Goal: Navigation & Orientation: Find specific page/section

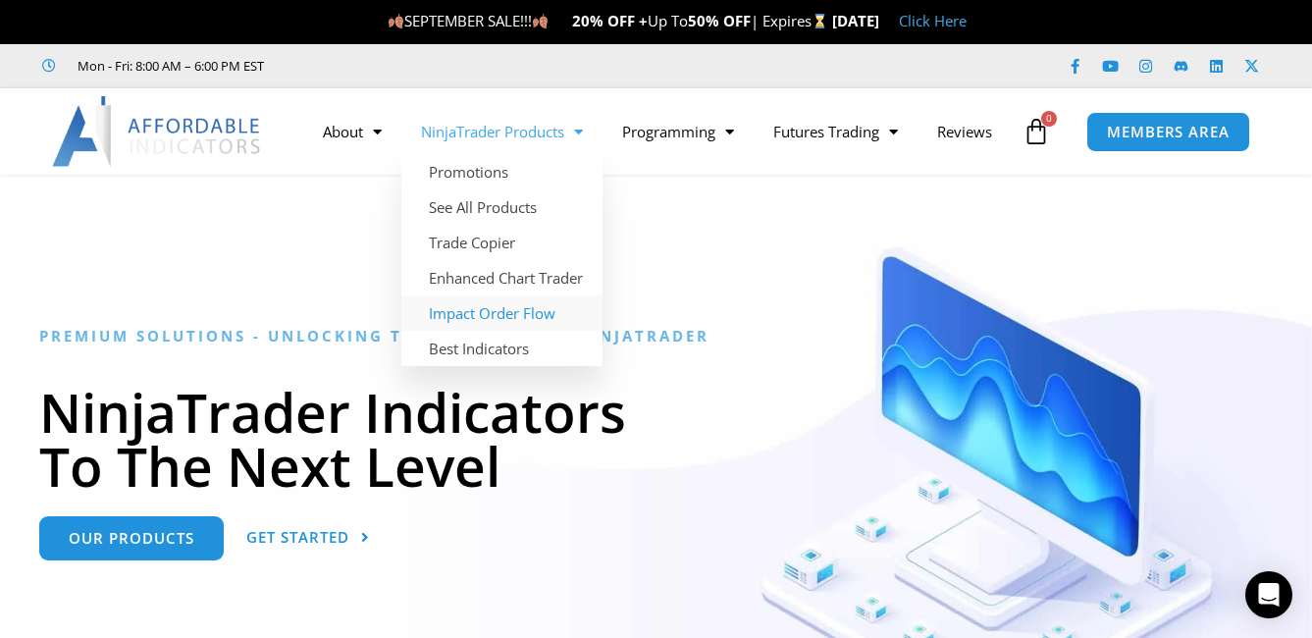
click at [504, 295] on link "Impact Order Flow" at bounding box center [501, 312] width 201 height 35
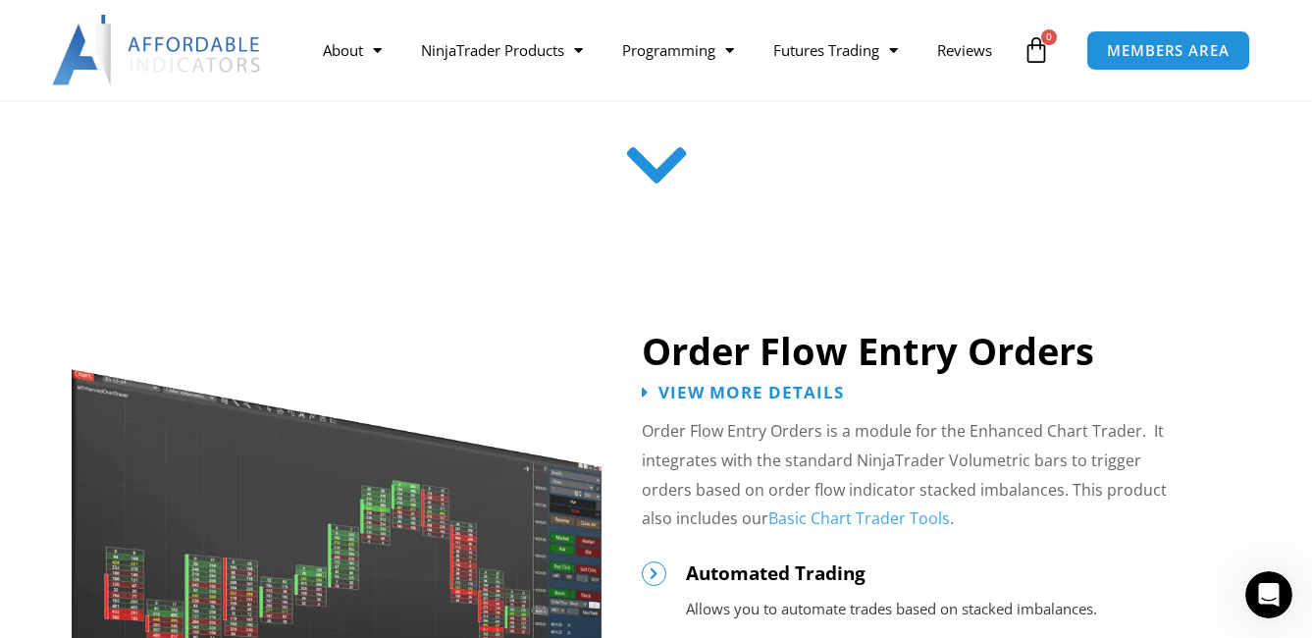
scroll to position [785, 0]
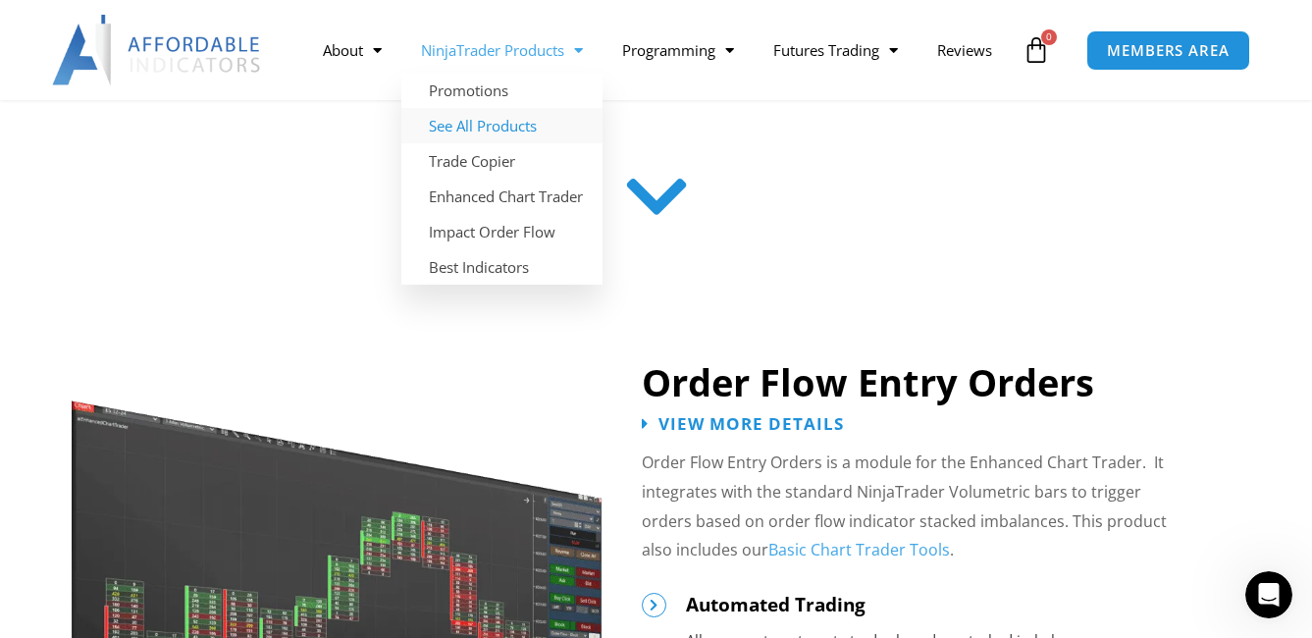
click at [493, 108] on link "See All Products" at bounding box center [501, 125] width 201 height 35
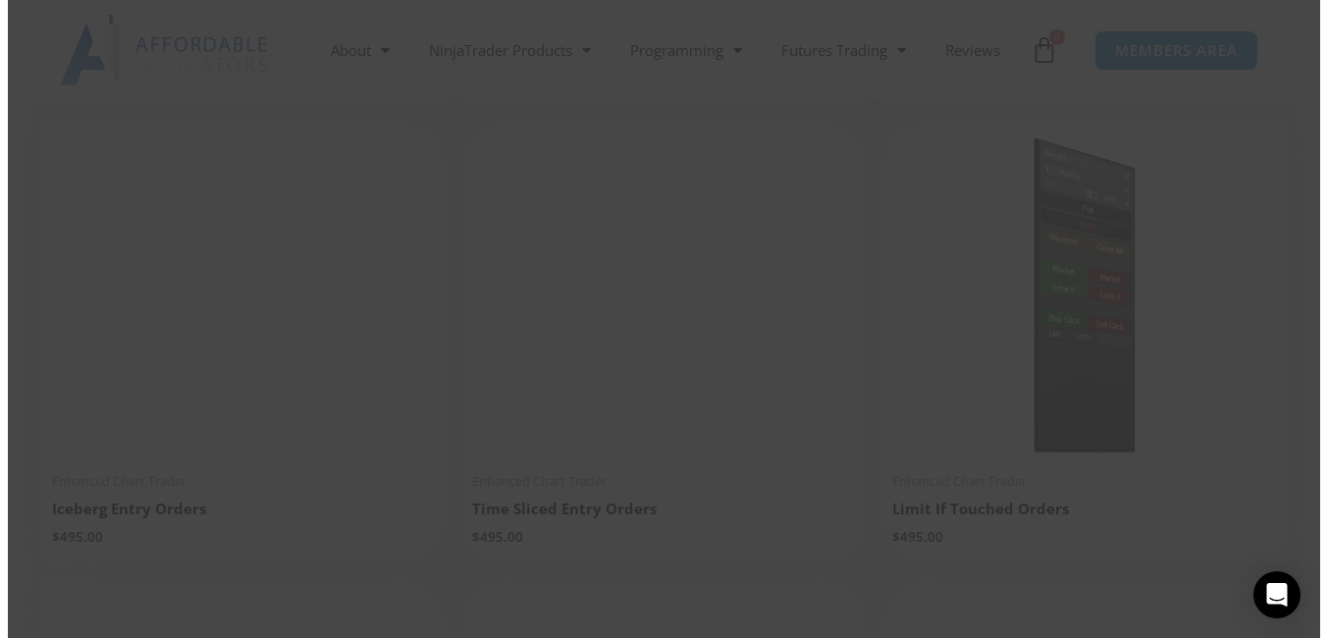
scroll to position [2254, 0]
